Goal: Task Accomplishment & Management: Manage account settings

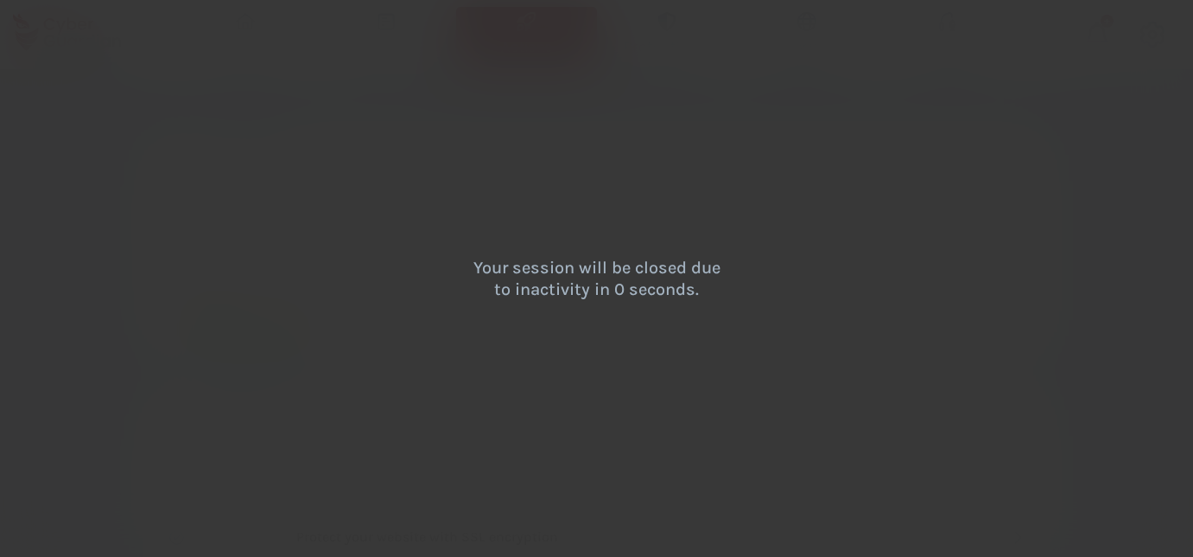
select select "English"
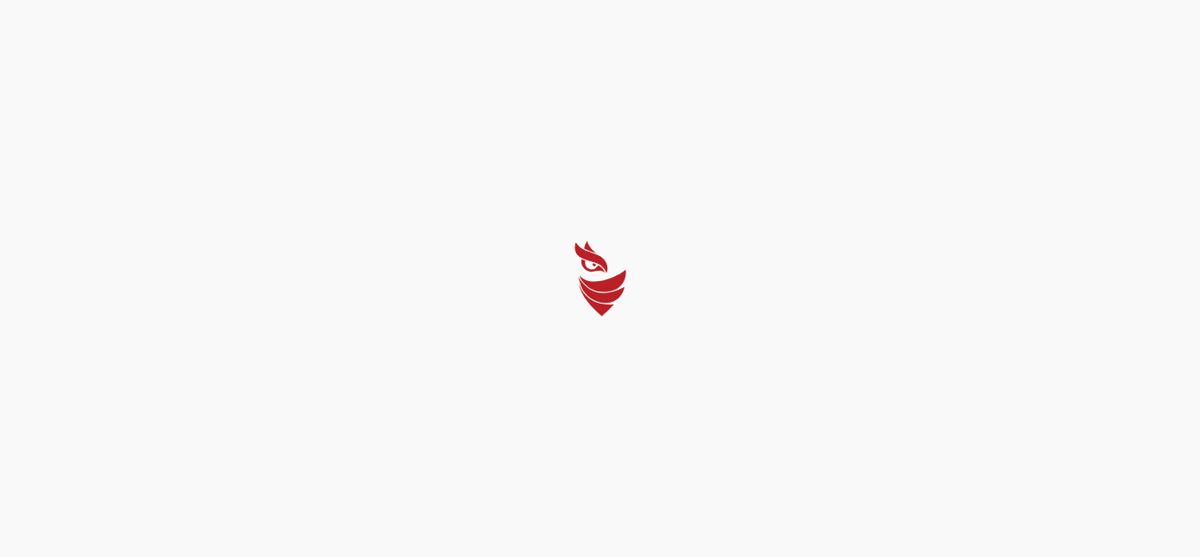
select select "English"
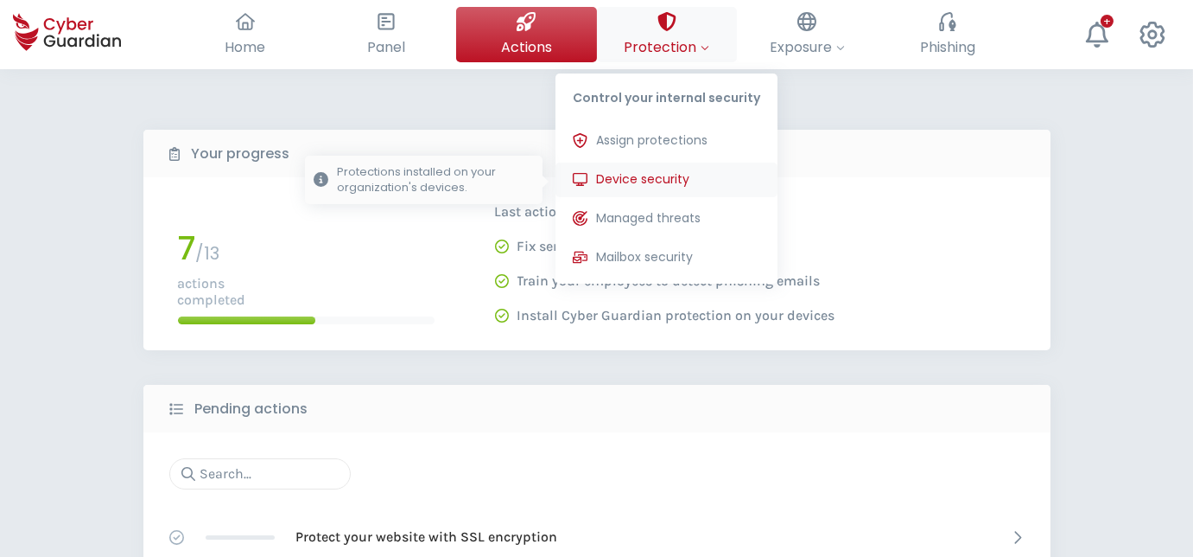
click at [657, 177] on span "Device security" at bounding box center [642, 179] width 93 height 18
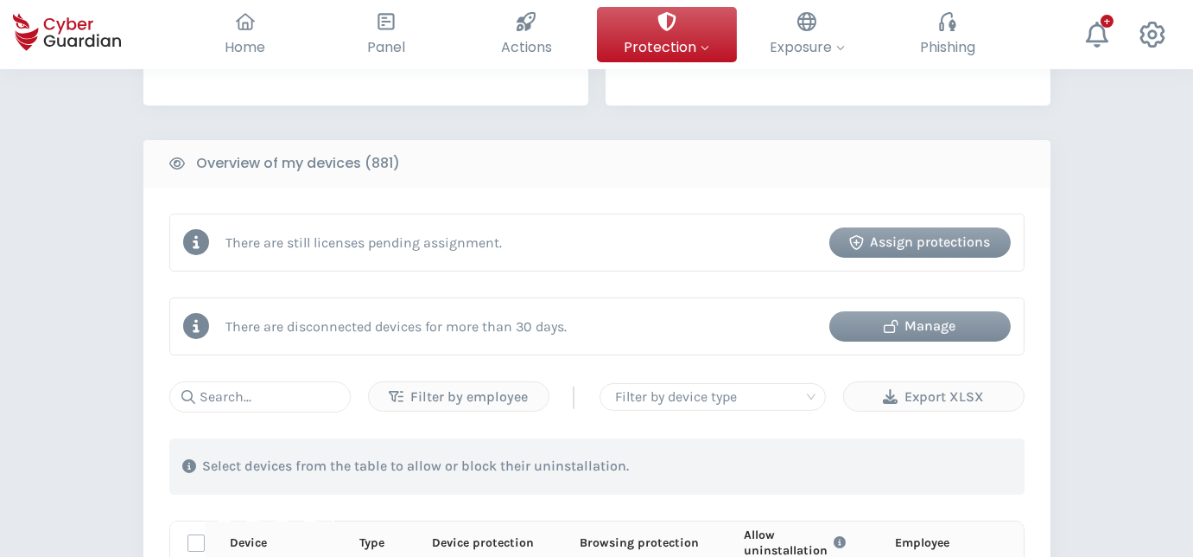
scroll to position [628, 0]
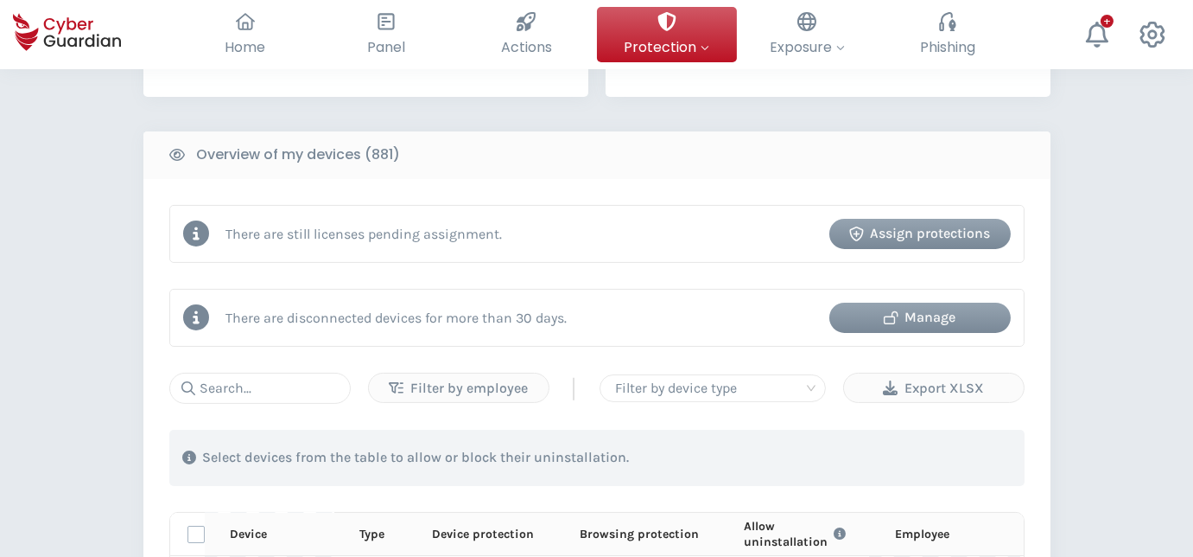
click at [958, 314] on div "Manage" at bounding box center [921, 317] width 156 height 21
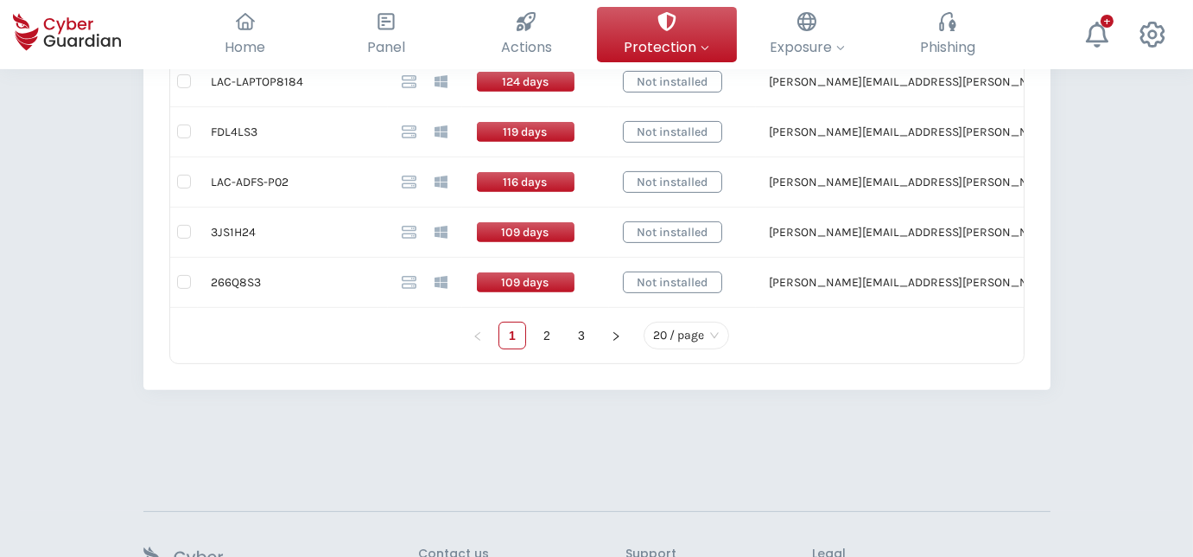
scroll to position [1335, 0]
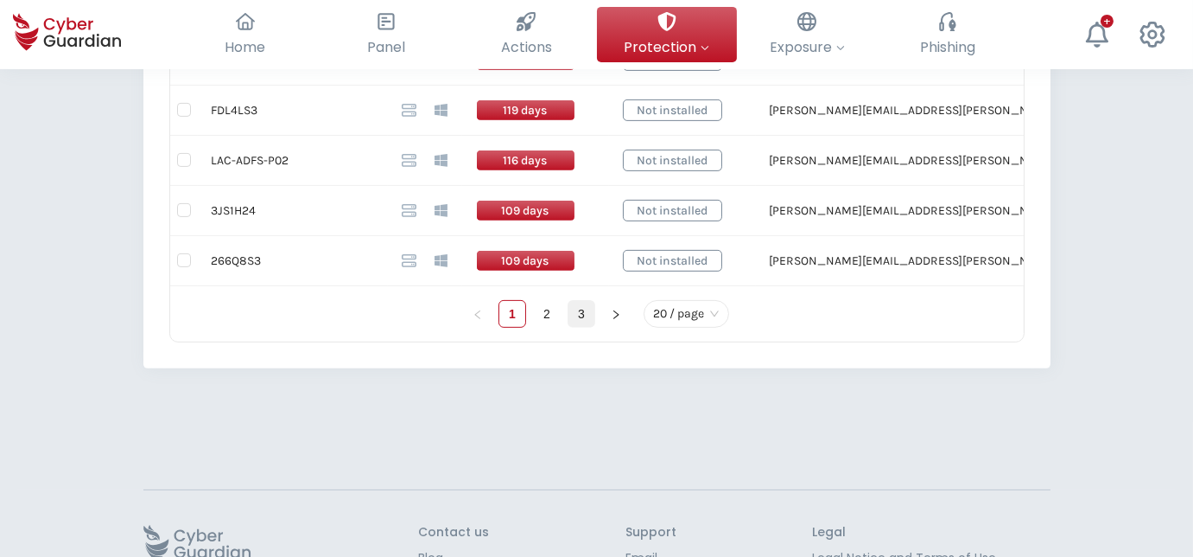
click at [586, 305] on link "3" at bounding box center [582, 314] width 26 height 26
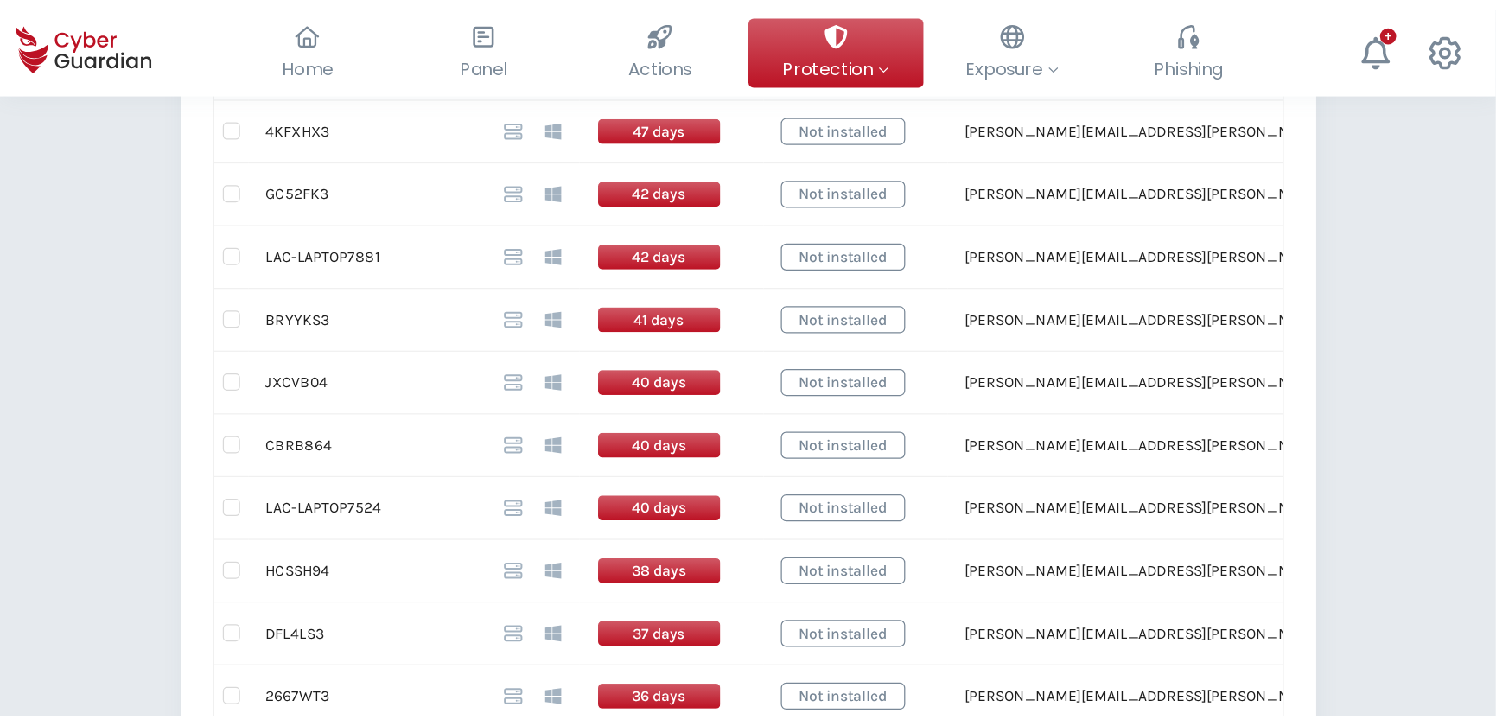
scroll to position [596, 0]
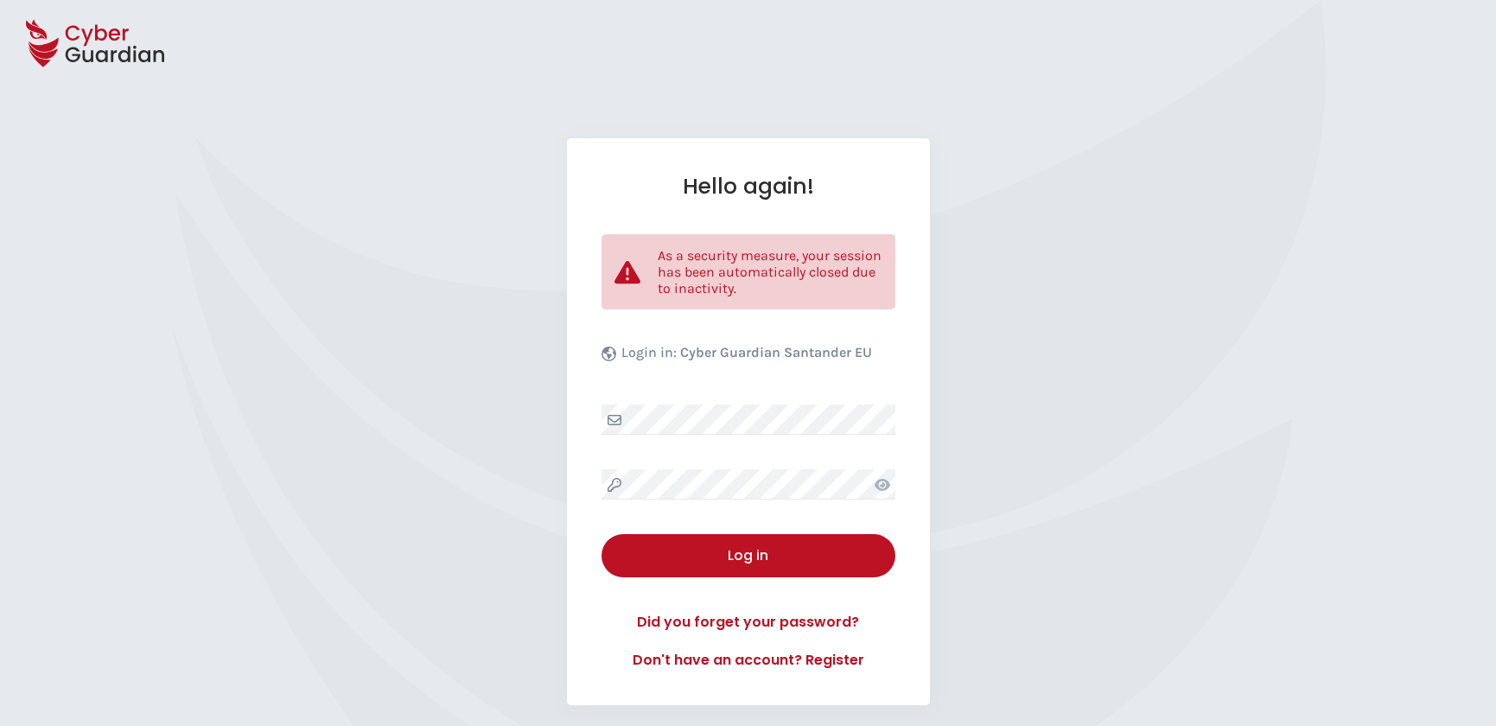
select select "English"
